Goal: Transaction & Acquisition: Purchase product/service

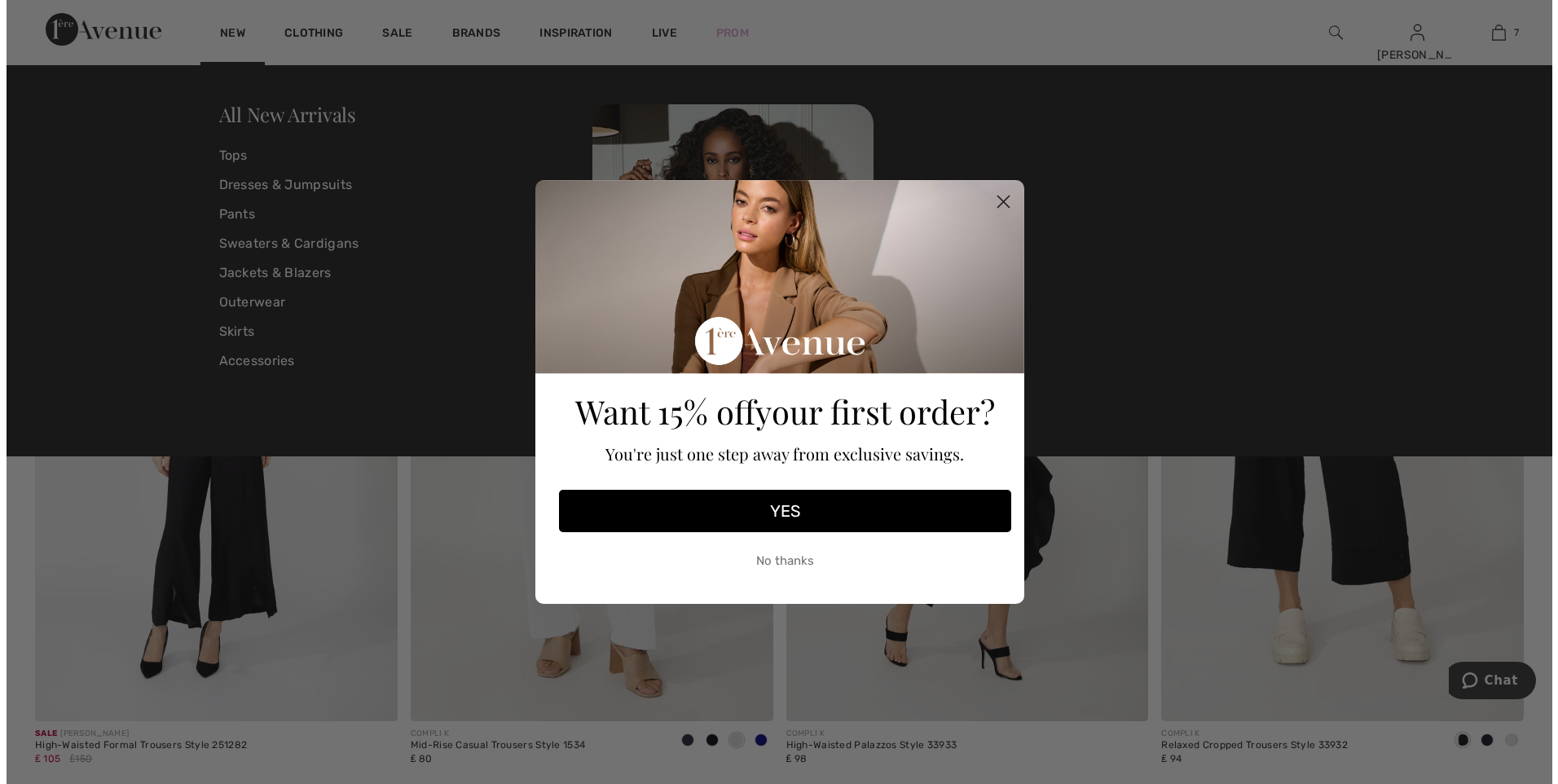
scroll to position [8941, 0]
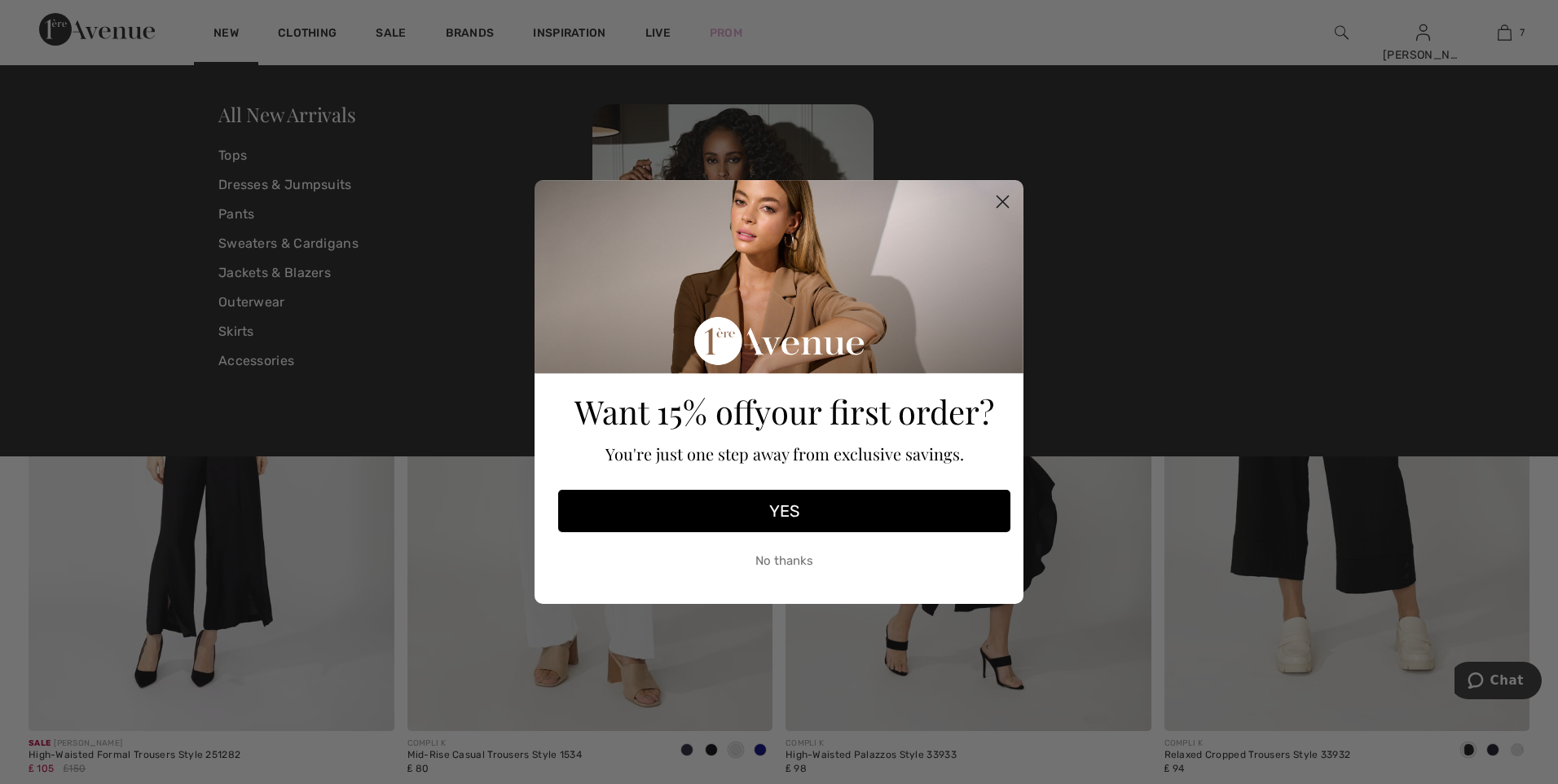
click at [263, 119] on div "Close dialog Want 15% off your first order? You're just one step away from excl…" at bounding box center [779, 392] width 1558 height 784
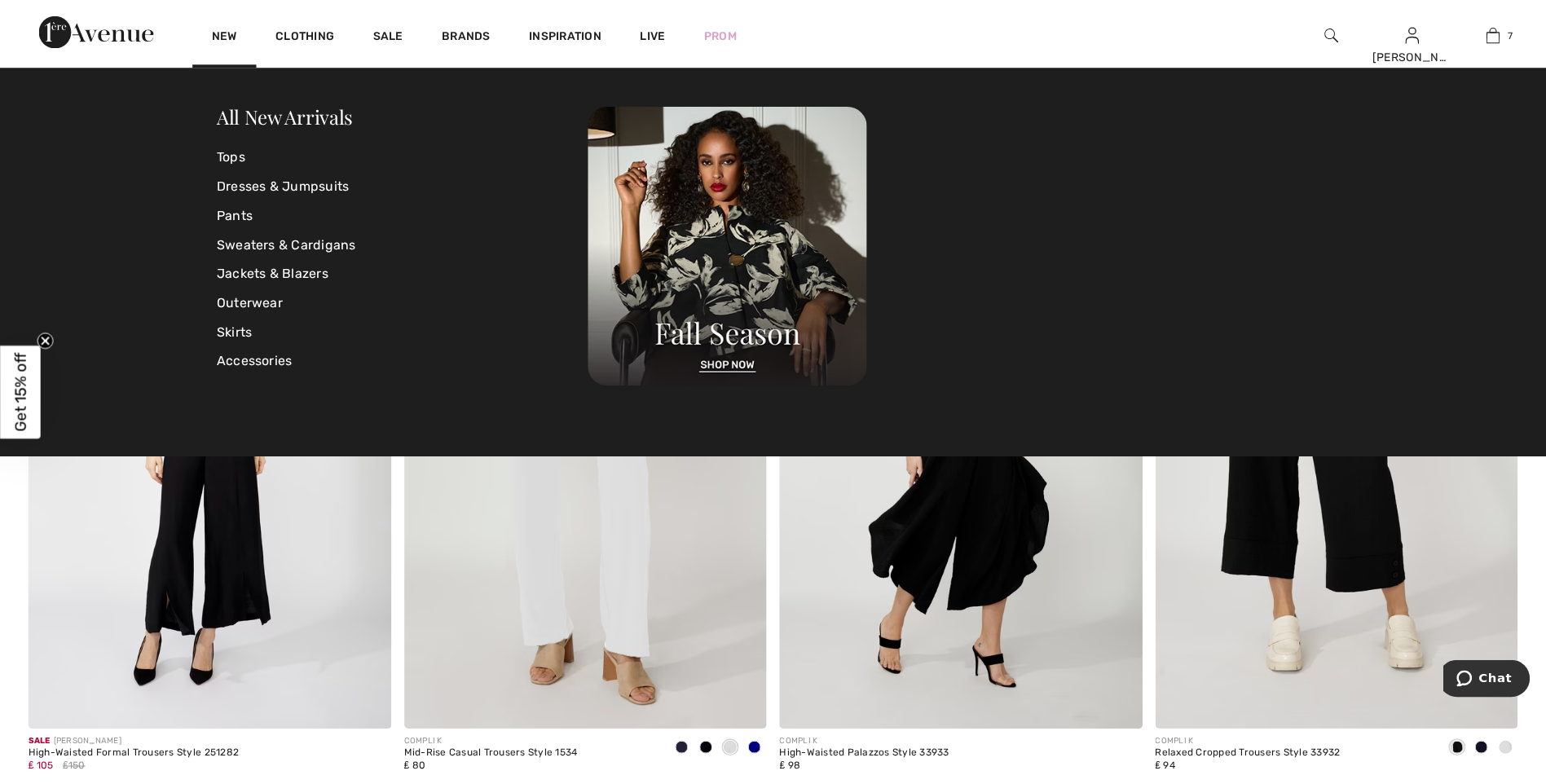
scroll to position [8881, 0]
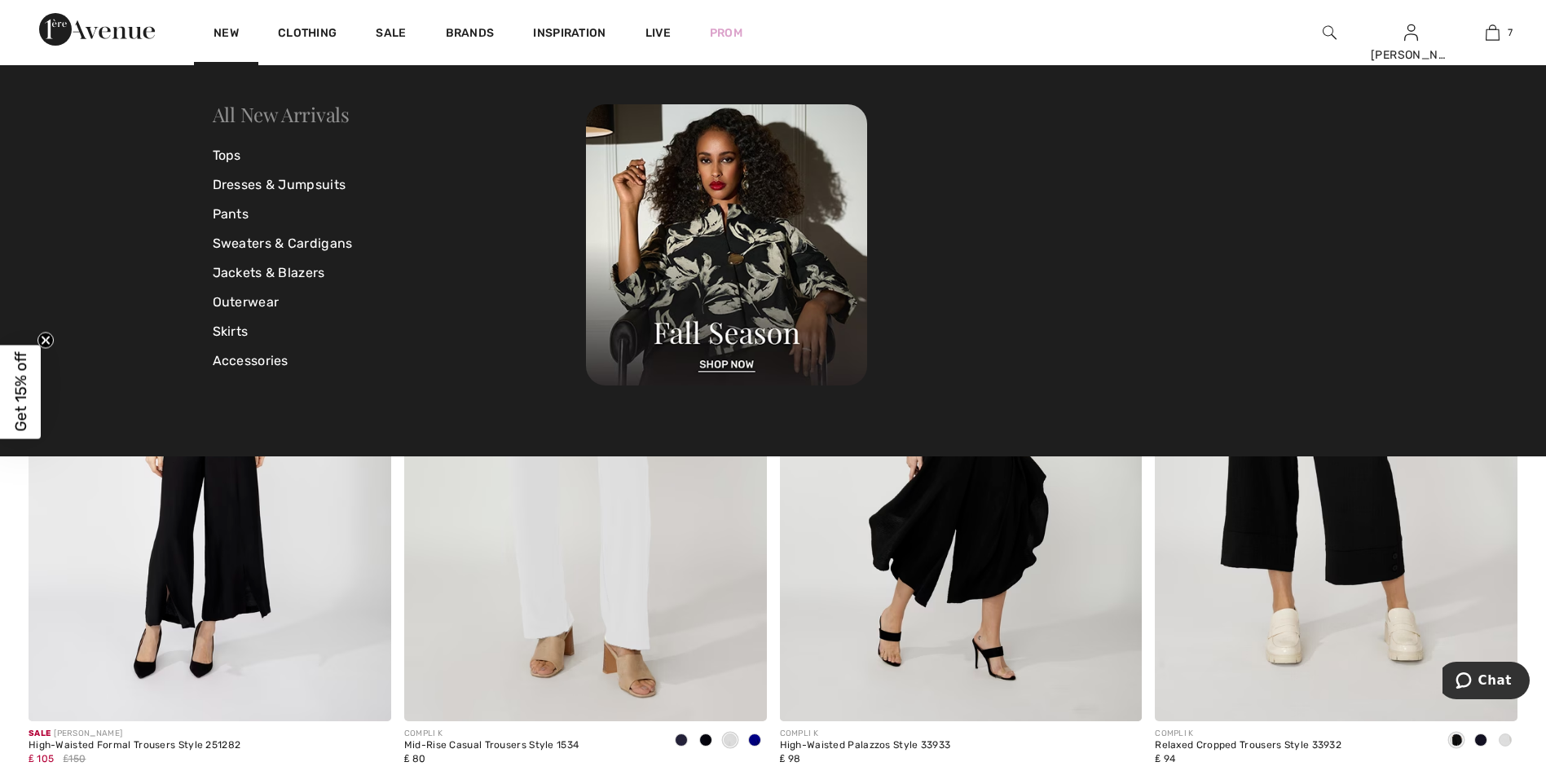
click at [310, 115] on link "All New Arrivals" at bounding box center [280, 115] width 137 height 26
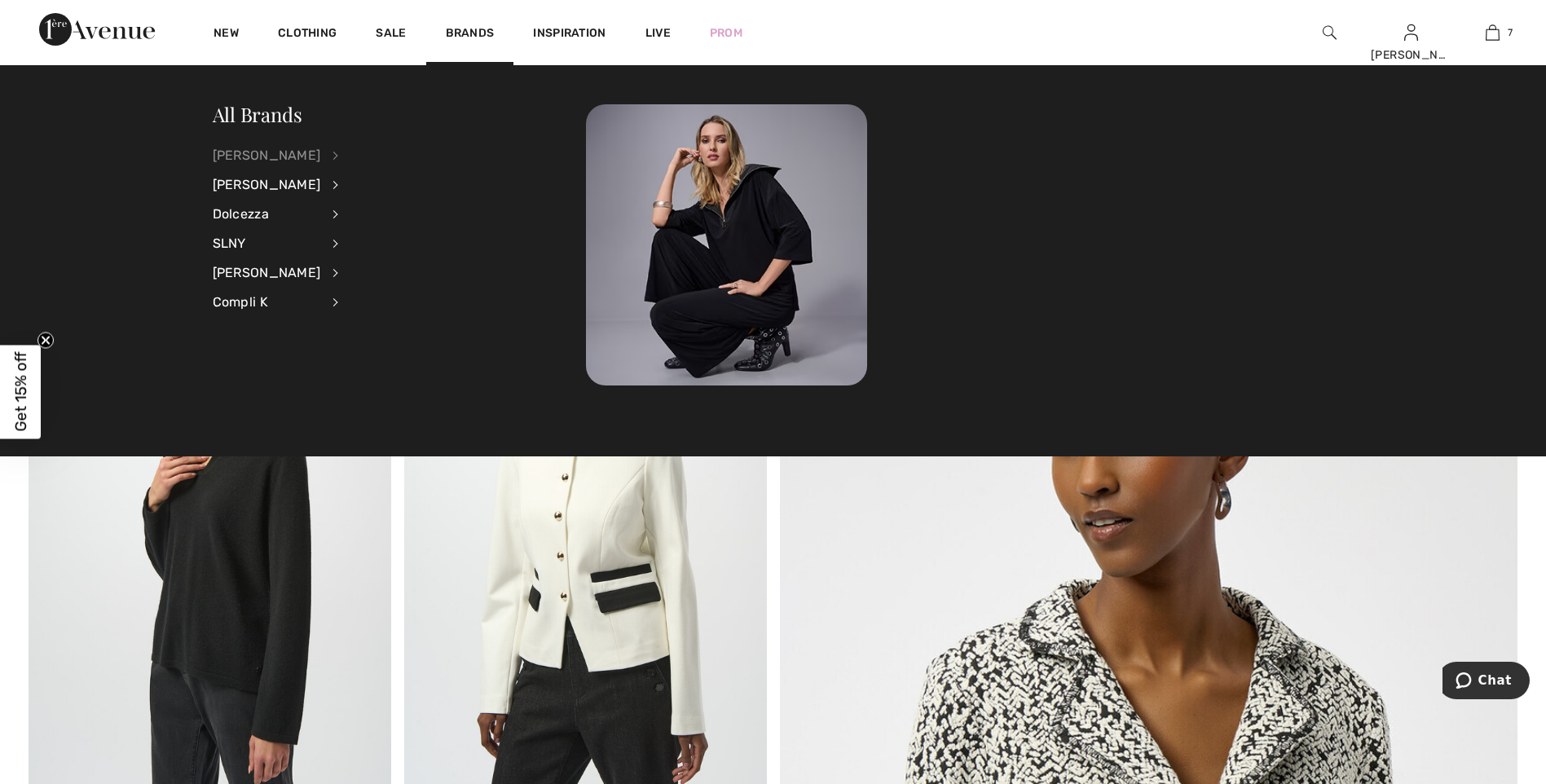
click at [297, 154] on div "[PERSON_NAME]" at bounding box center [266, 155] width 108 height 30
click at [359, 158] on link "View All" at bounding box center [423, 154] width 127 height 27
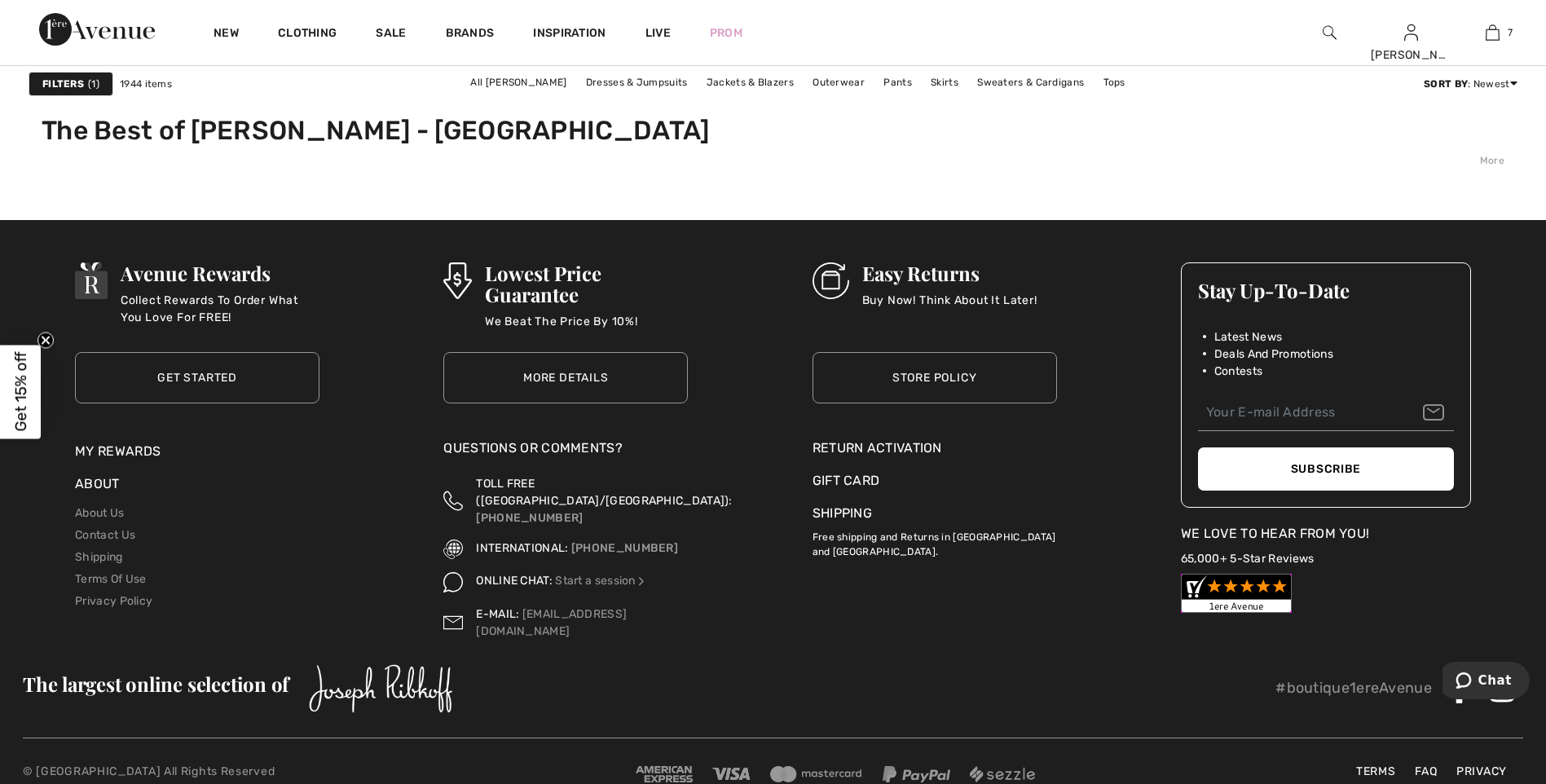
scroll to position [9748, 0]
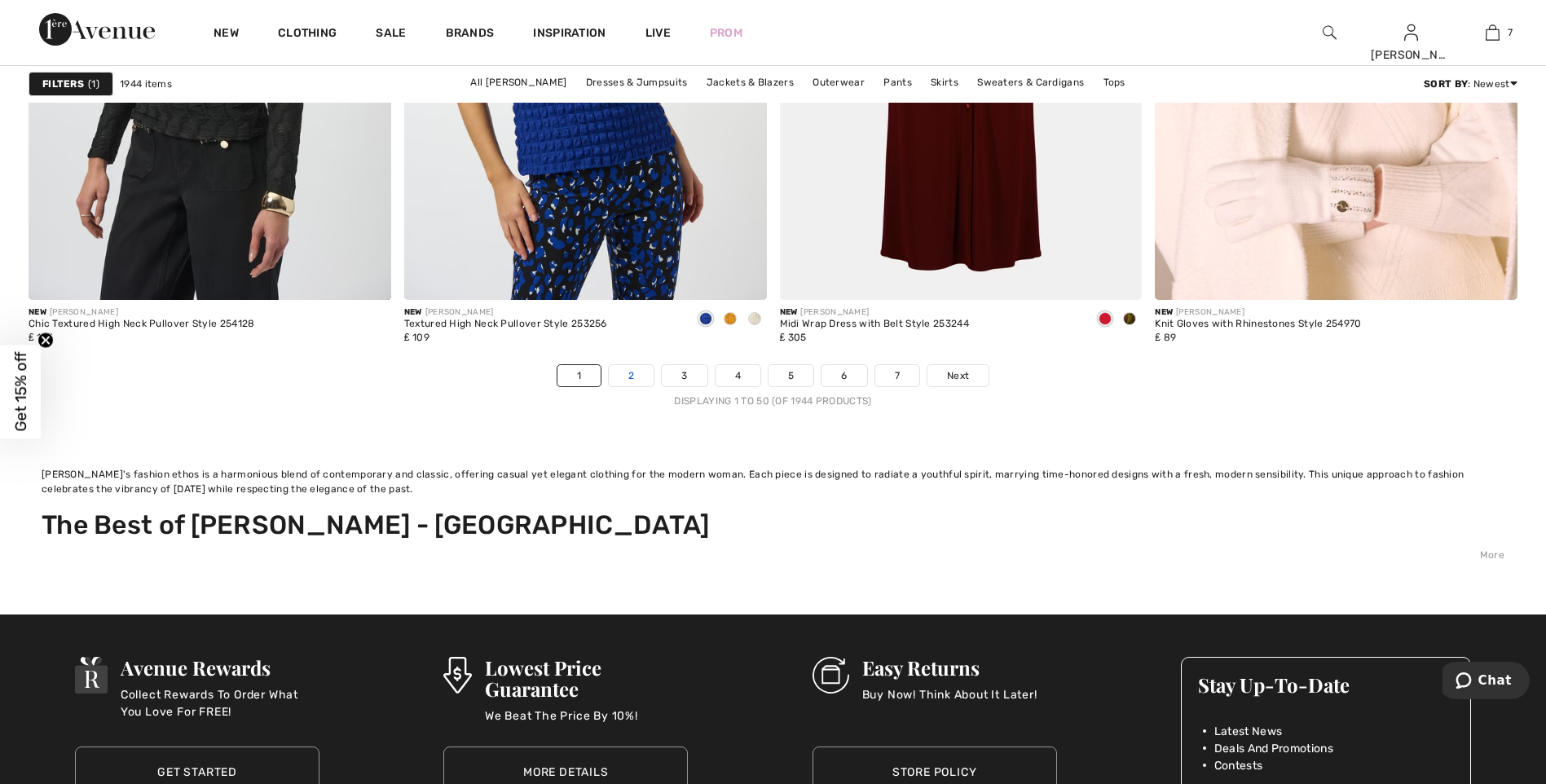
click at [629, 377] on link "2" at bounding box center [631, 375] width 45 height 21
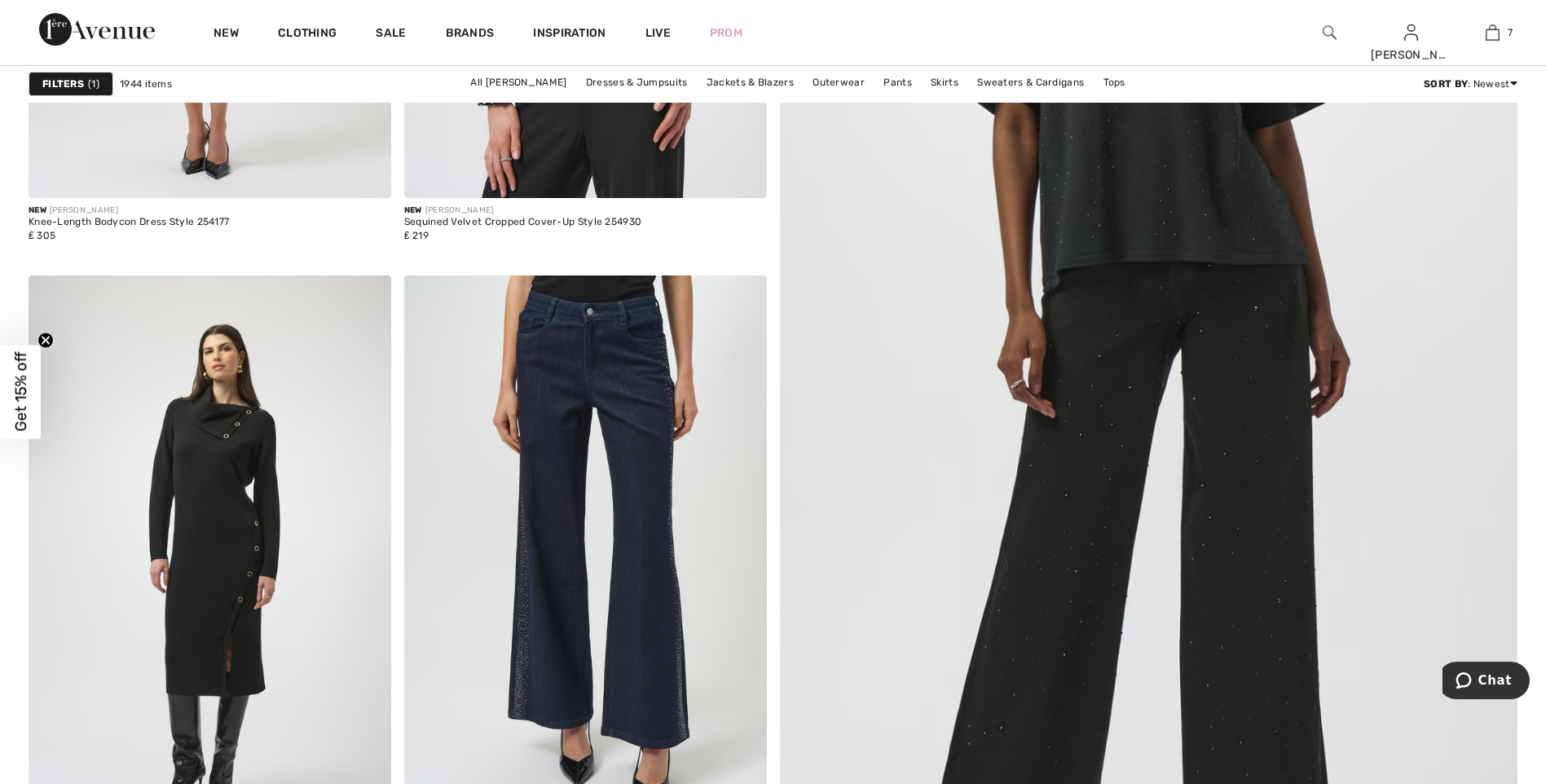
scroll to position [1060, 0]
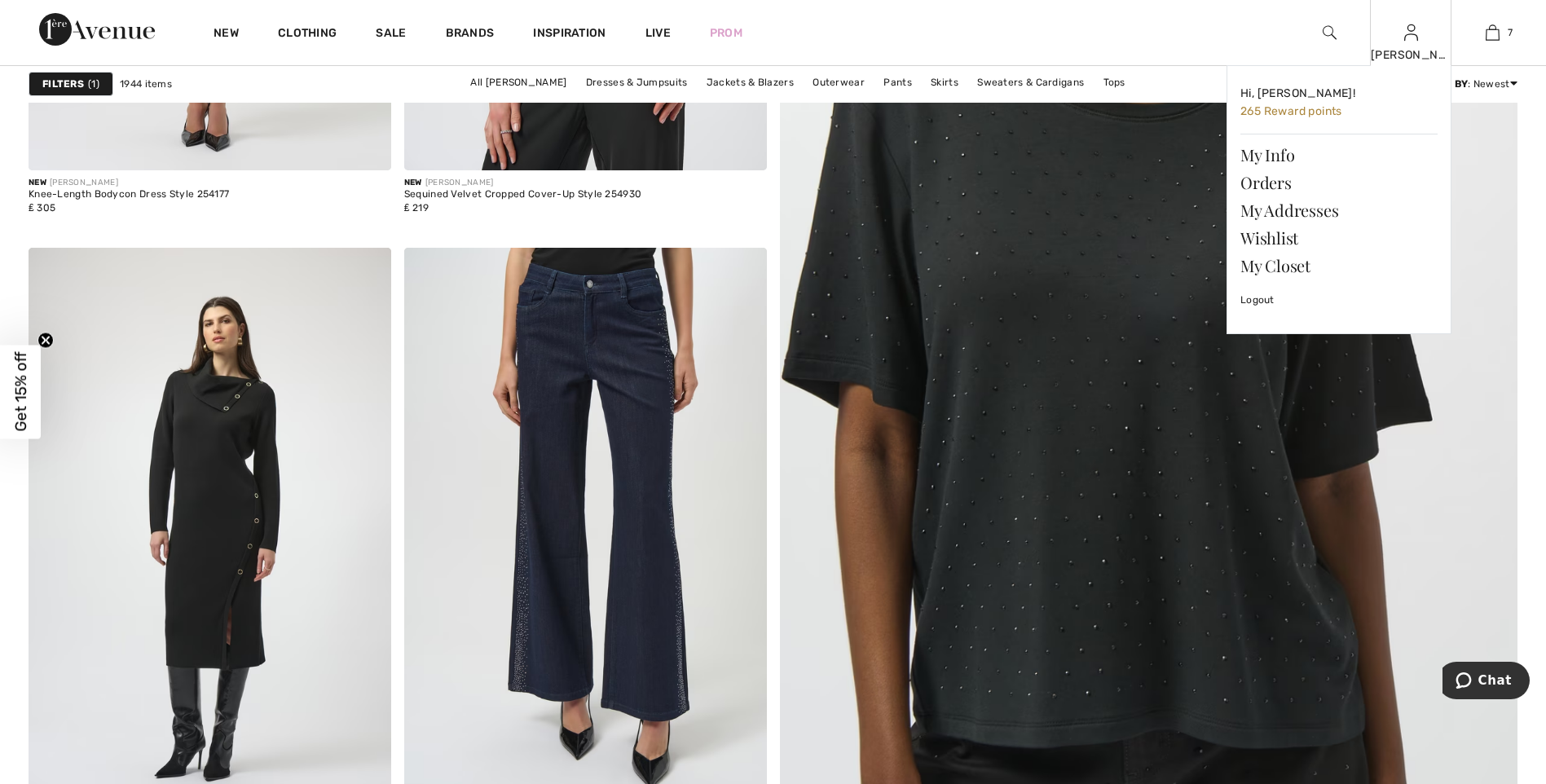
click at [1416, 50] on div "[PERSON_NAME]" at bounding box center [1411, 55] width 80 height 17
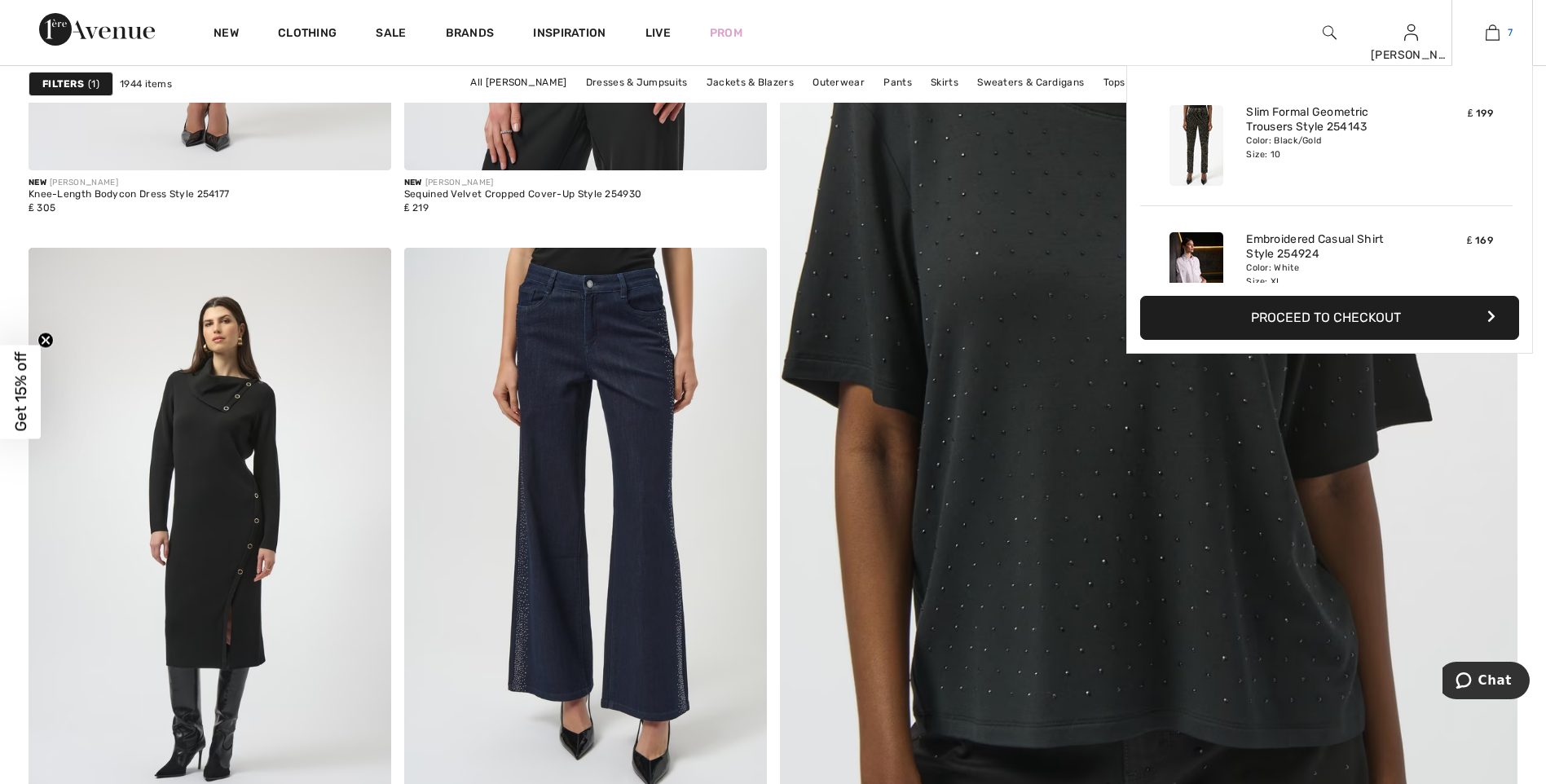
click at [1497, 31] on img at bounding box center [1492, 33] width 14 height 20
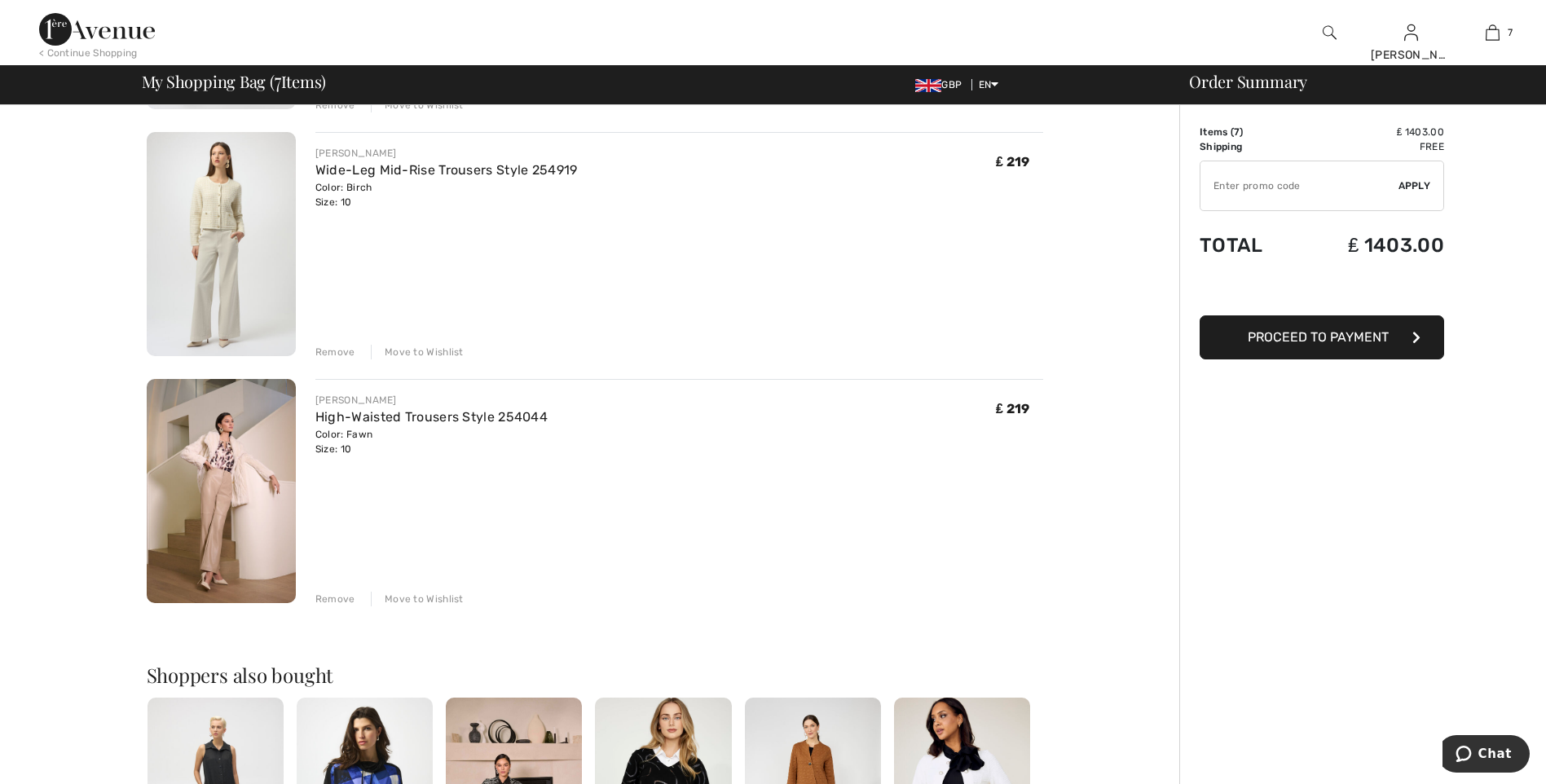
scroll to position [1386, 0]
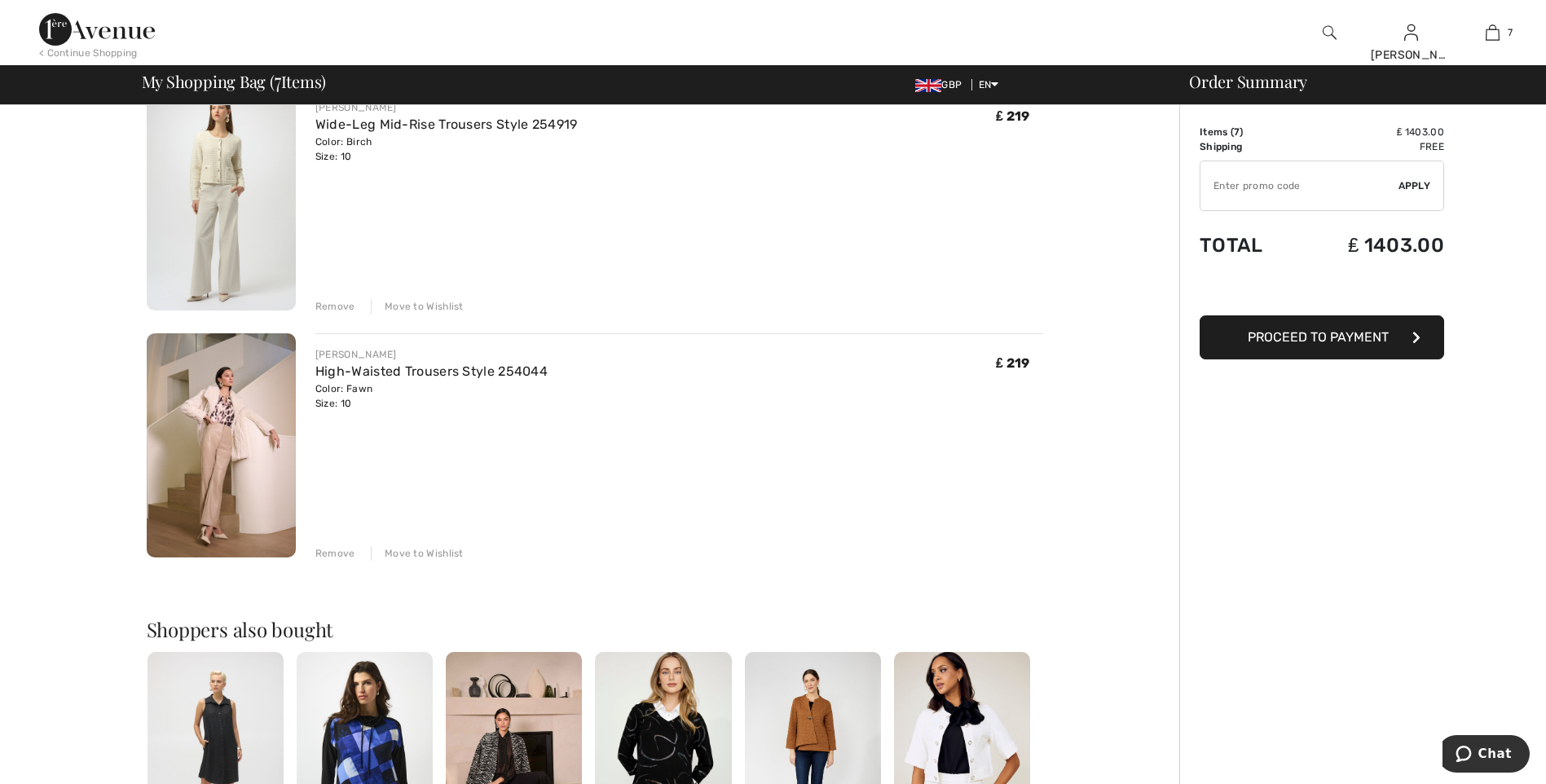
click at [340, 552] on div "Remove" at bounding box center [335, 553] width 40 height 15
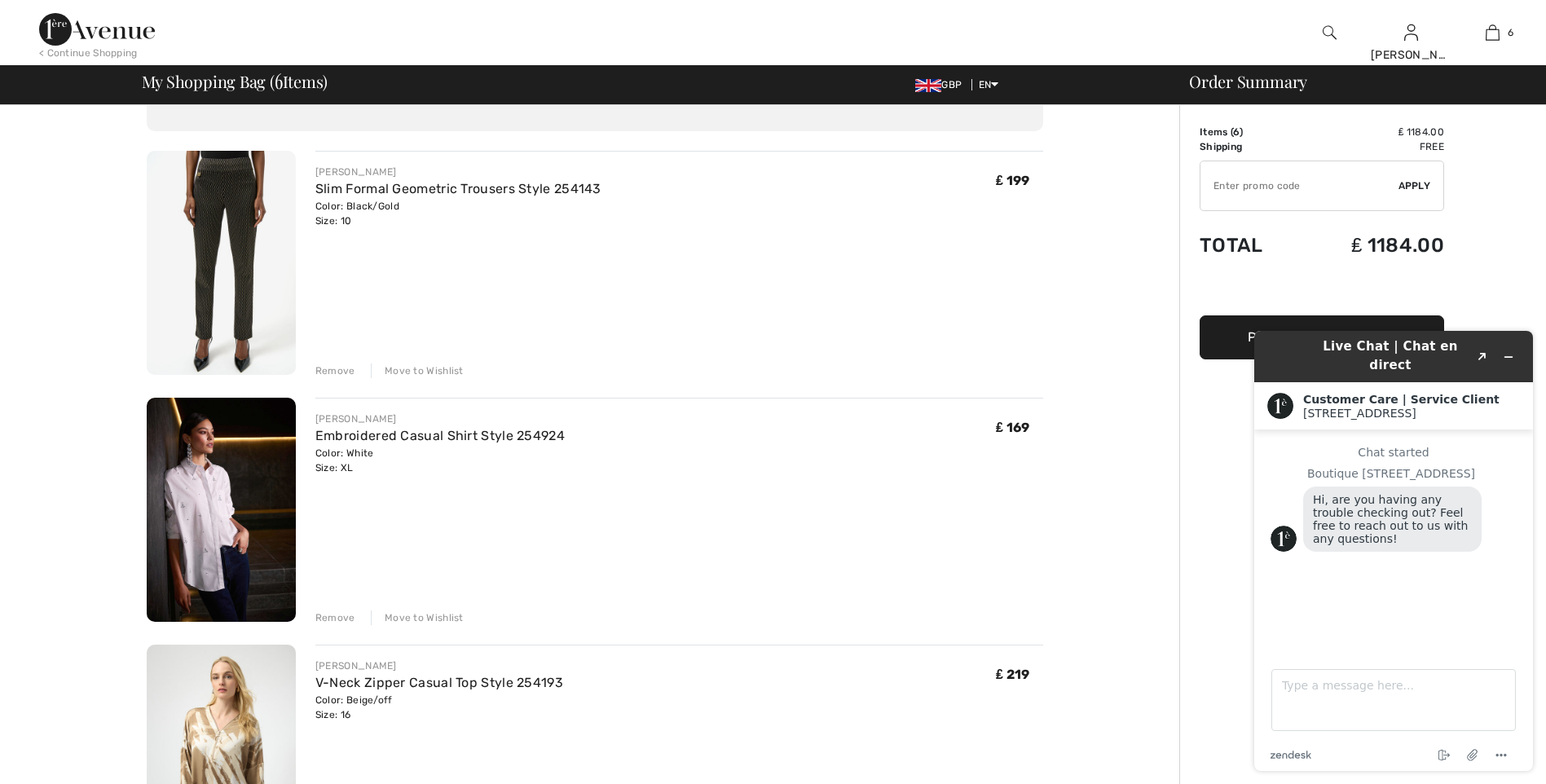
scroll to position [0, 0]
